Goal: Check status

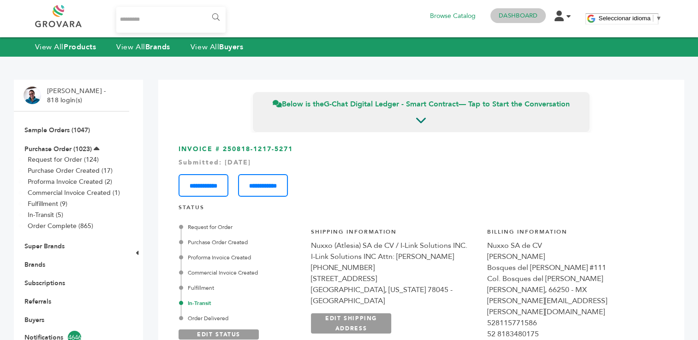
click at [512, 12] on link "Dashboard" at bounding box center [517, 16] width 39 height 8
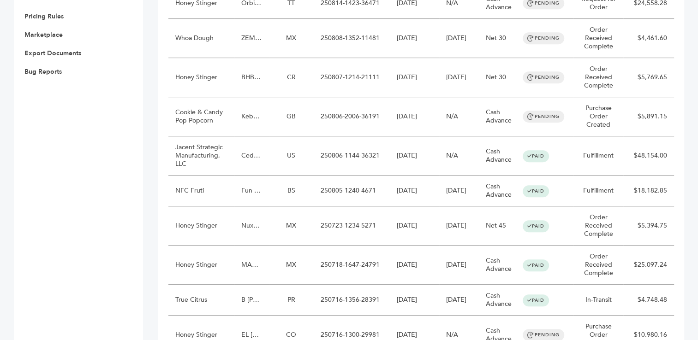
scroll to position [470, 0]
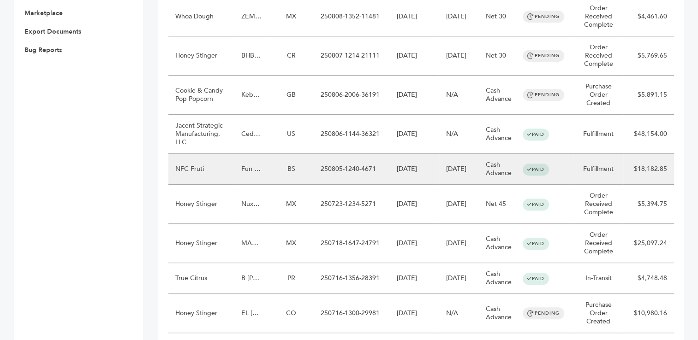
click at [361, 169] on td "250805-1240-4671" at bounding box center [352, 169] width 76 height 31
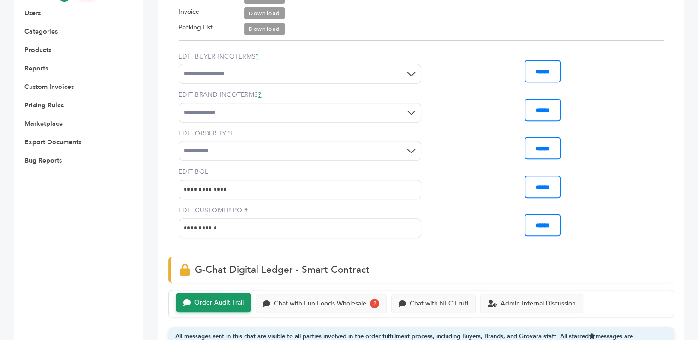
scroll to position [391, 0]
